Goal: Information Seeking & Learning: Check status

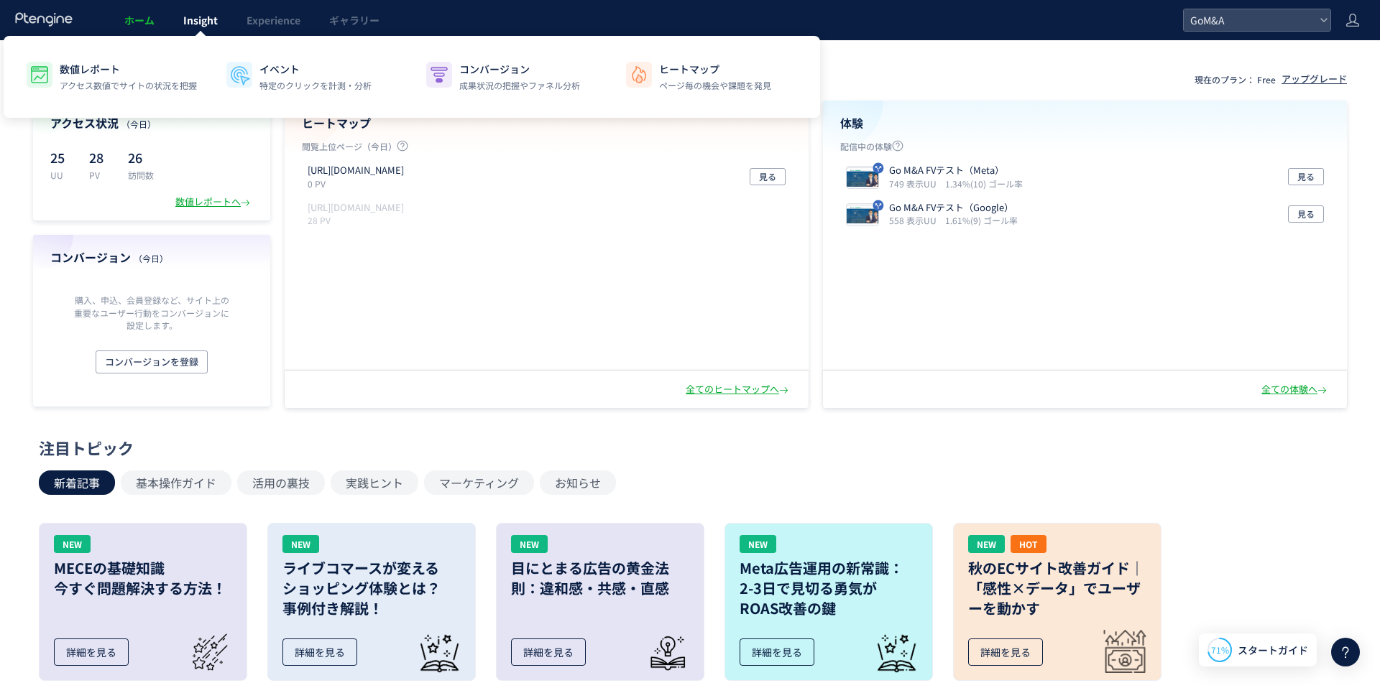
click at [190, 27] on span "Insight" at bounding box center [200, 20] width 34 height 14
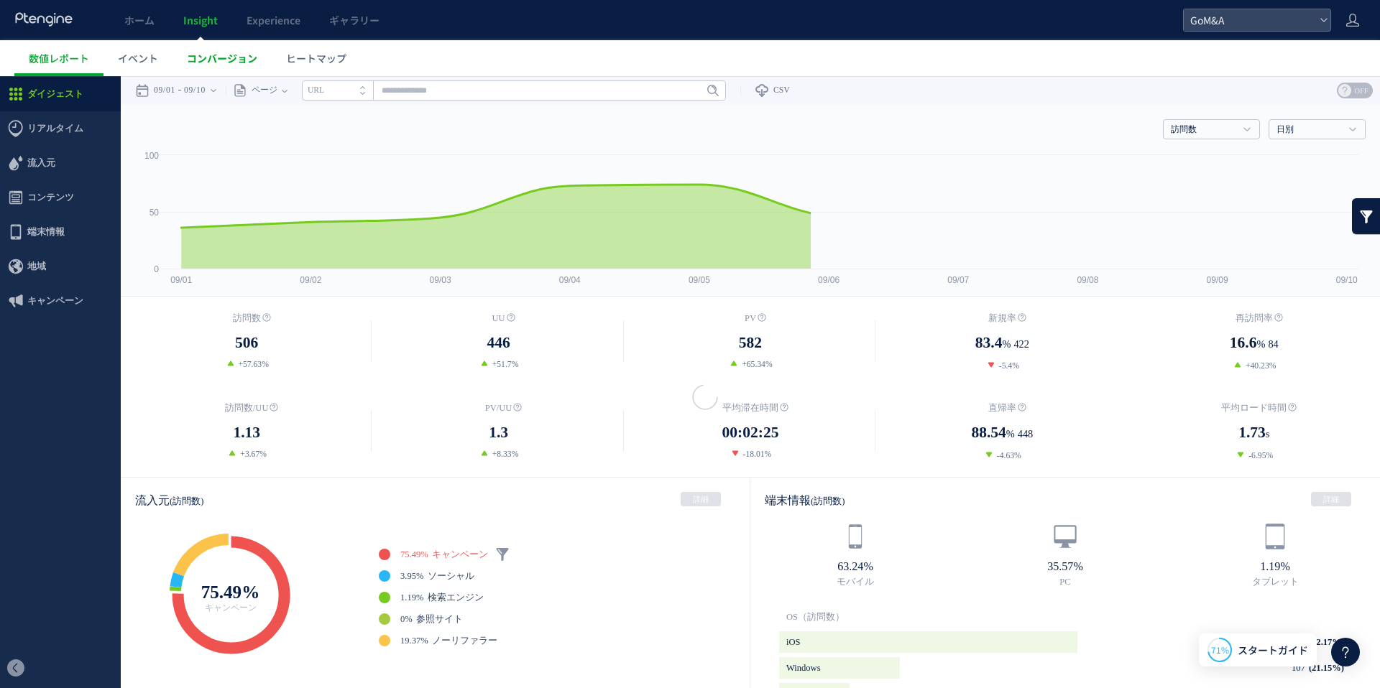
click at [214, 57] on span "コンバージョン" at bounding box center [222, 58] width 70 height 14
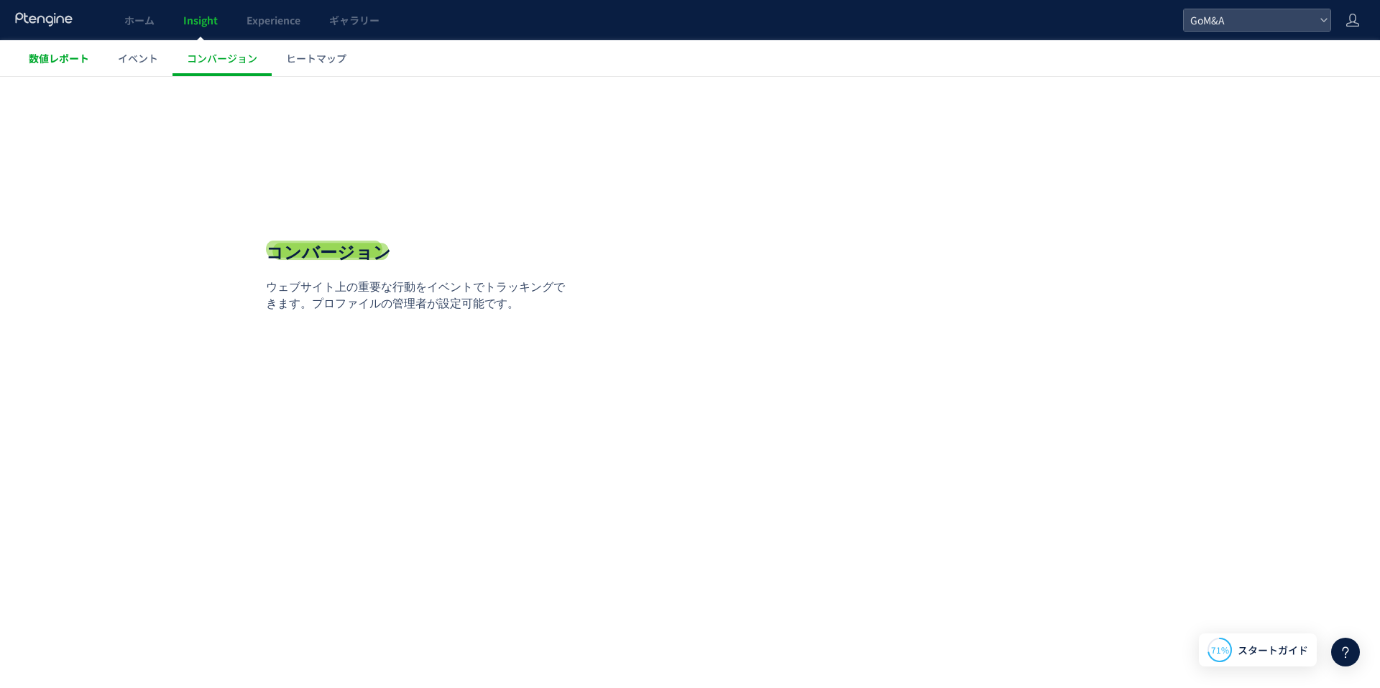
click at [57, 47] on link "数値レポート" at bounding box center [58, 58] width 89 height 36
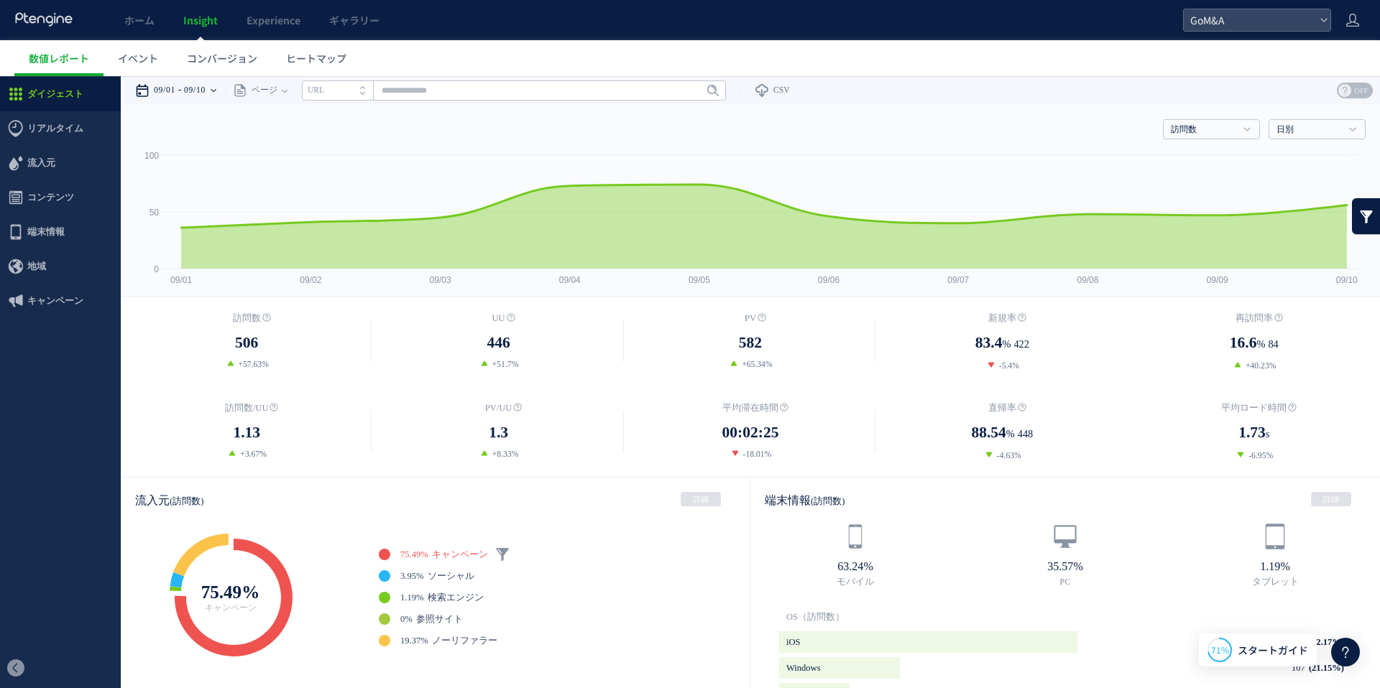
click at [221, 94] on div "09/01 09/10" at bounding box center [180, 90] width 91 height 29
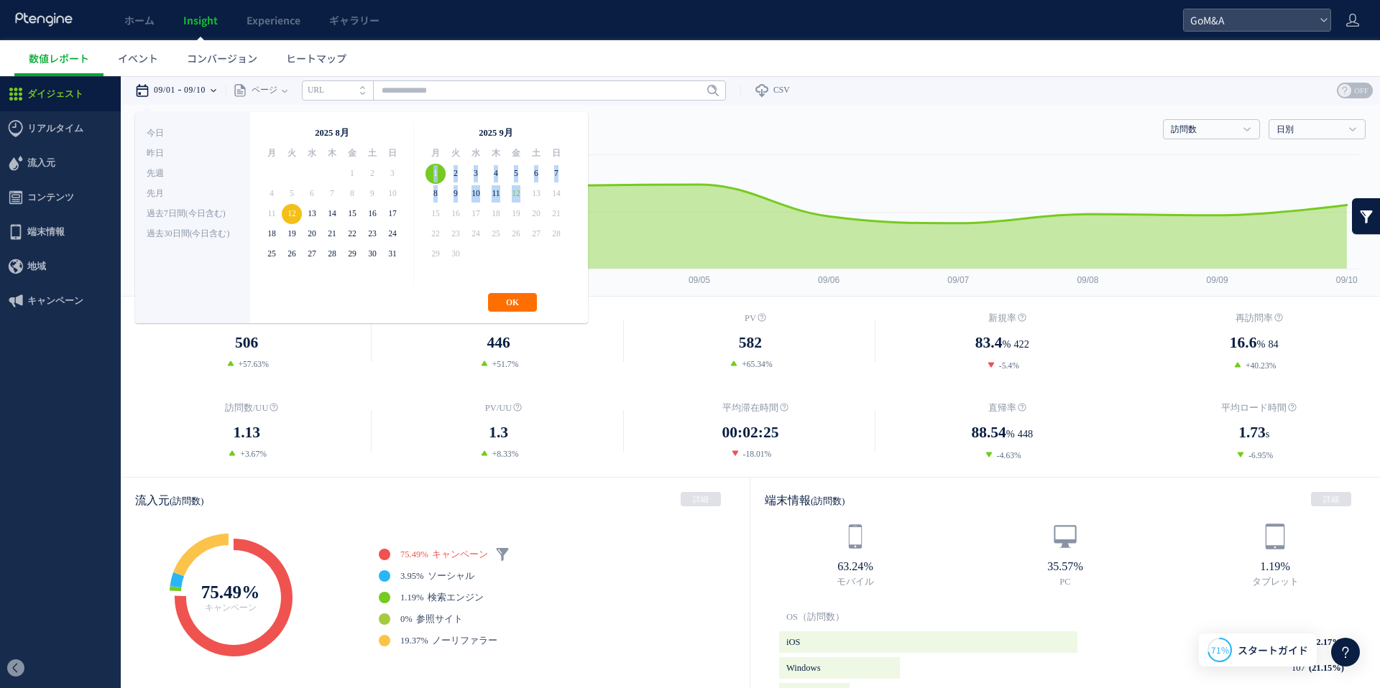
drag, startPoint x: 433, startPoint y: 169, endPoint x: 517, endPoint y: 188, distance: 87.0
drag, startPoint x: 517, startPoint y: 193, endPoint x: 426, endPoint y: 172, distance: 93.1
drag, startPoint x: 435, startPoint y: 175, endPoint x: 519, endPoint y: 189, distance: 85.2
click at [512, 300] on button "OK" at bounding box center [512, 302] width 49 height 19
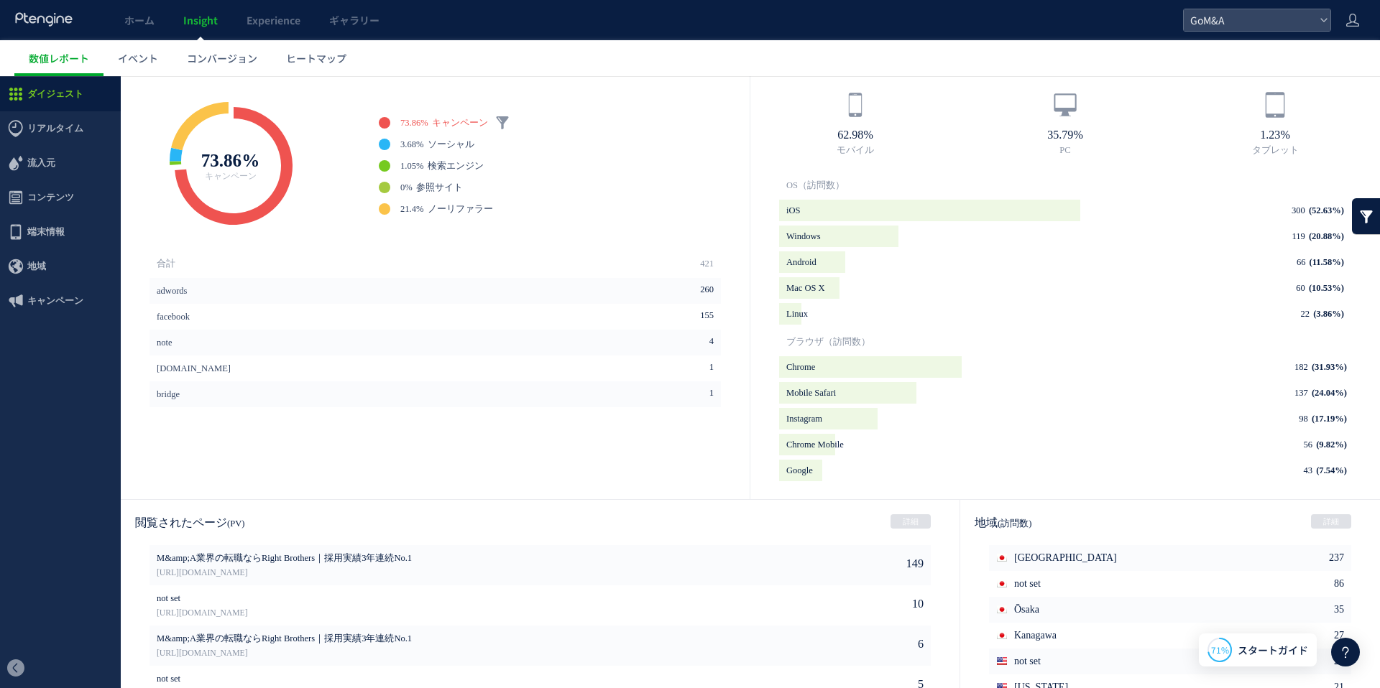
scroll to position [433, 0]
click at [349, 410] on div "adwords 260 facebook 155 note 4 1" at bounding box center [437, 380] width 576 height 207
